Goal: Check status

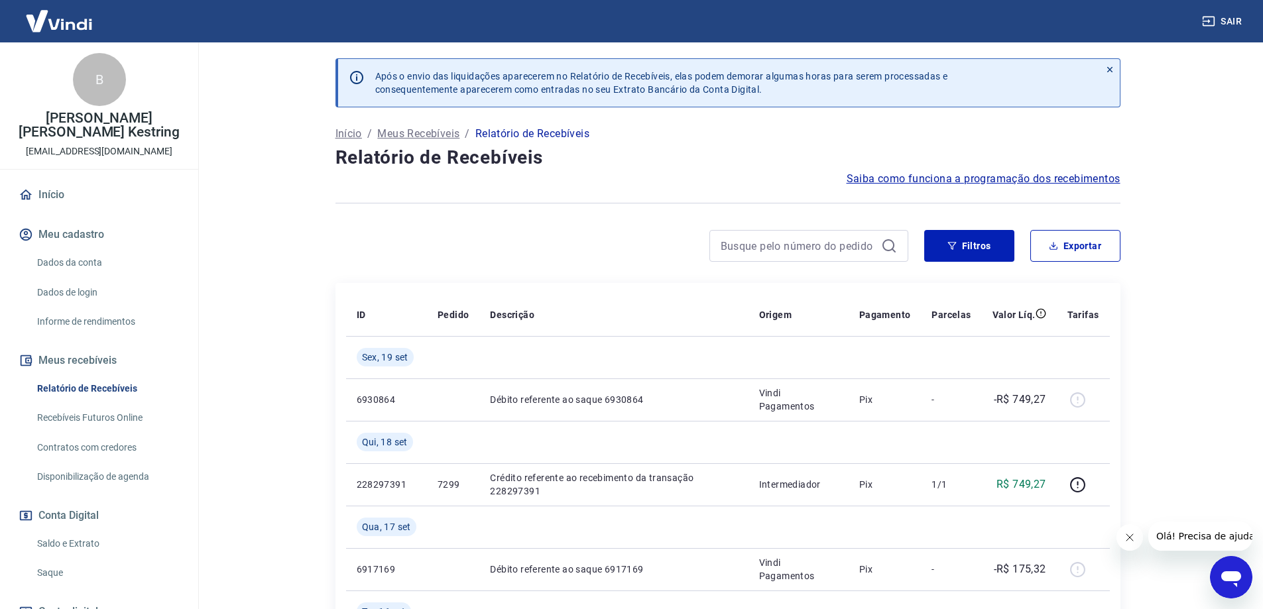
click at [87, 531] on link "Saldo e Extrato" at bounding box center [107, 544] width 151 height 27
